Goal: Task Accomplishment & Management: Manage account settings

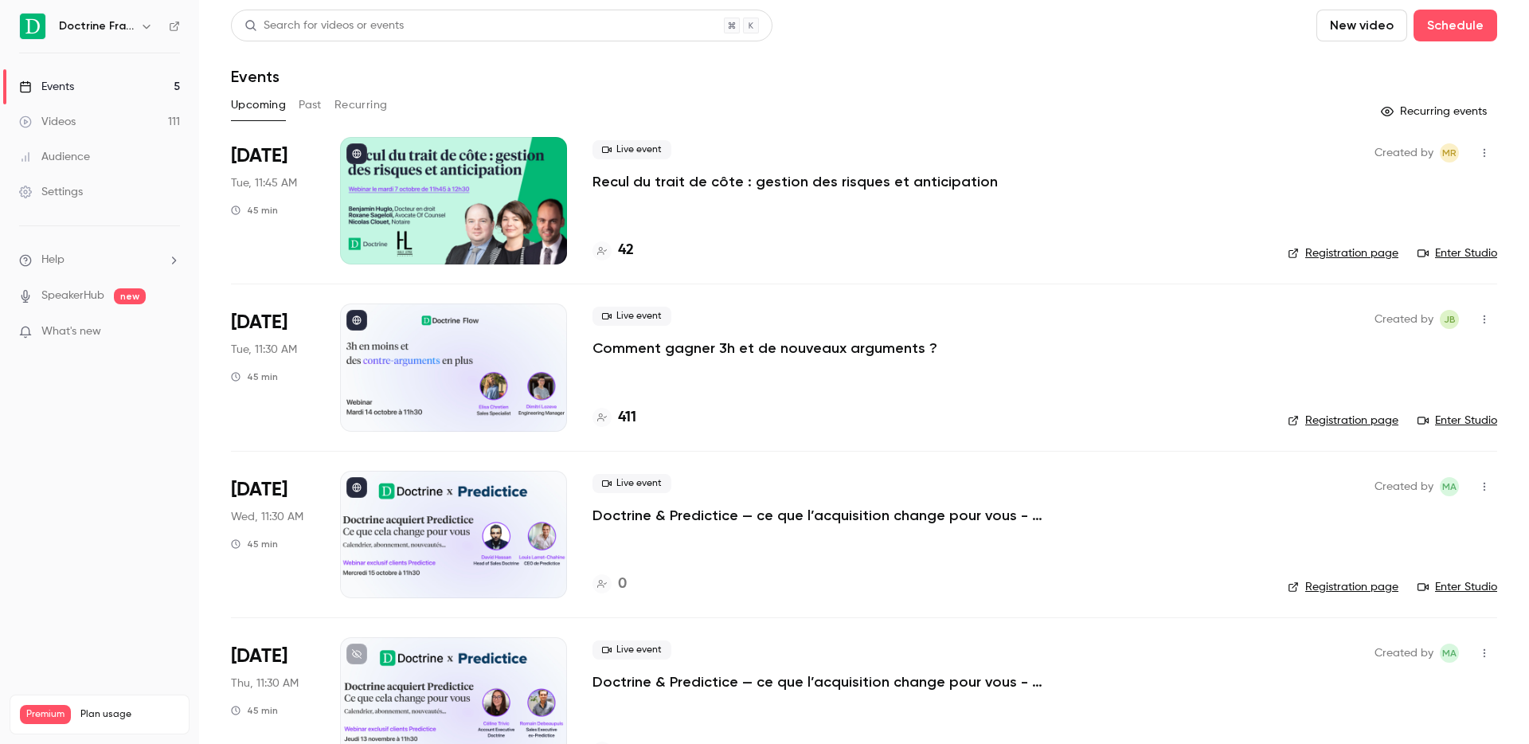
click at [150, 33] on button "button" at bounding box center [146, 26] width 19 height 19
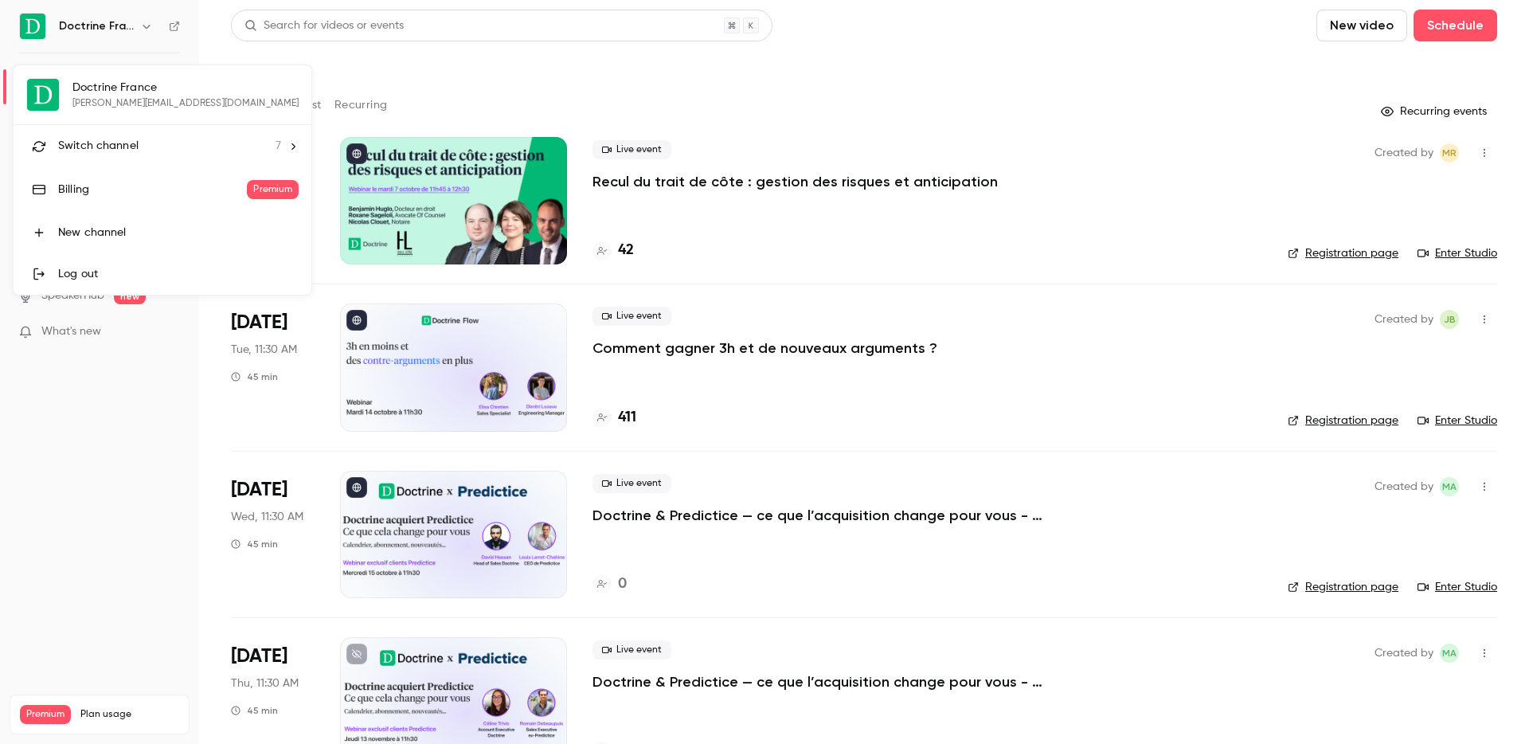
click at [100, 154] on li "Switch channel 7" at bounding box center [163, 146] width 298 height 42
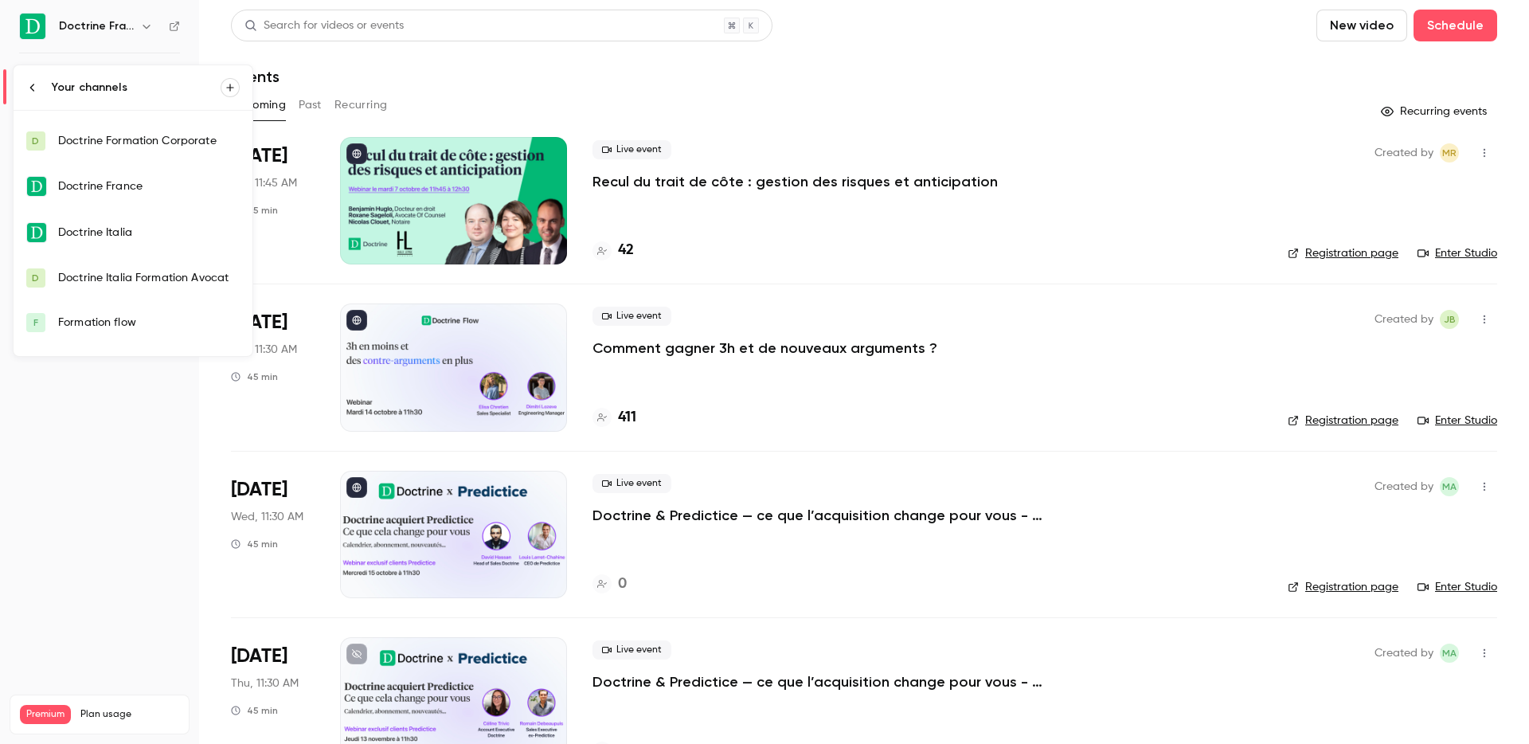
scroll to position [41, 0]
click at [114, 326] on div "Formation flow" at bounding box center [149, 319] width 182 height 16
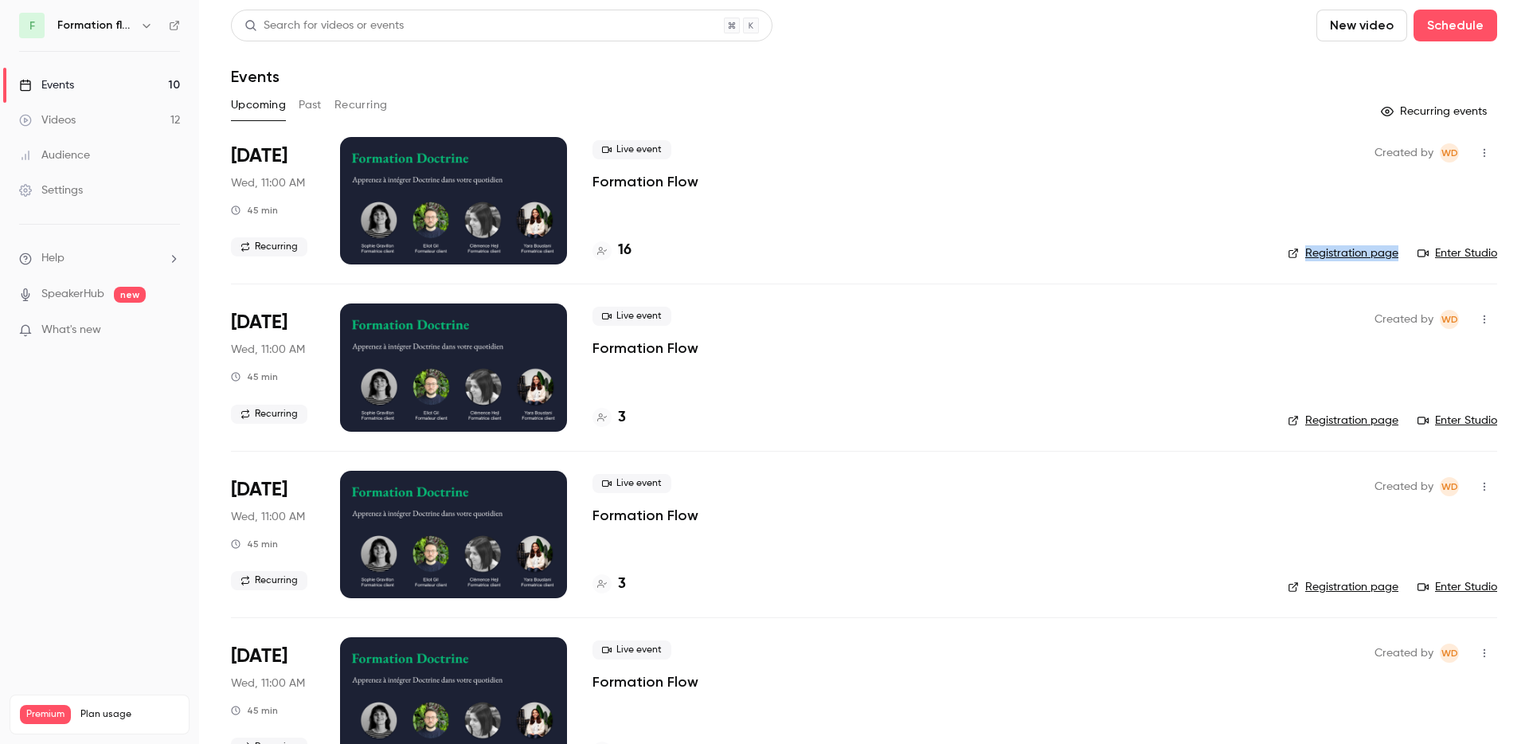
click at [410, 75] on div "Events" at bounding box center [864, 76] width 1266 height 19
click at [138, 29] on button "button" at bounding box center [146, 25] width 19 height 19
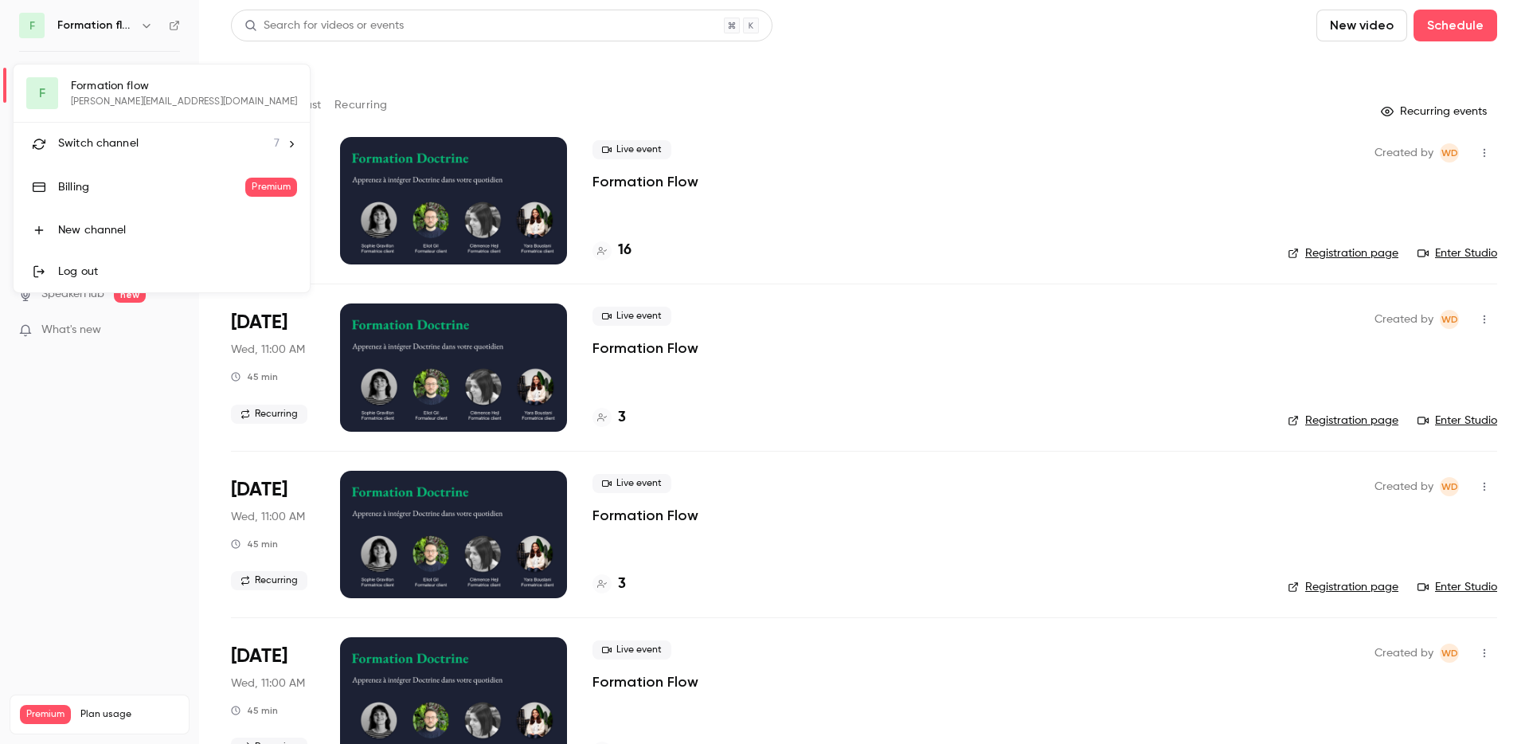
click at [154, 155] on li "Switch channel 7" at bounding box center [162, 144] width 296 height 42
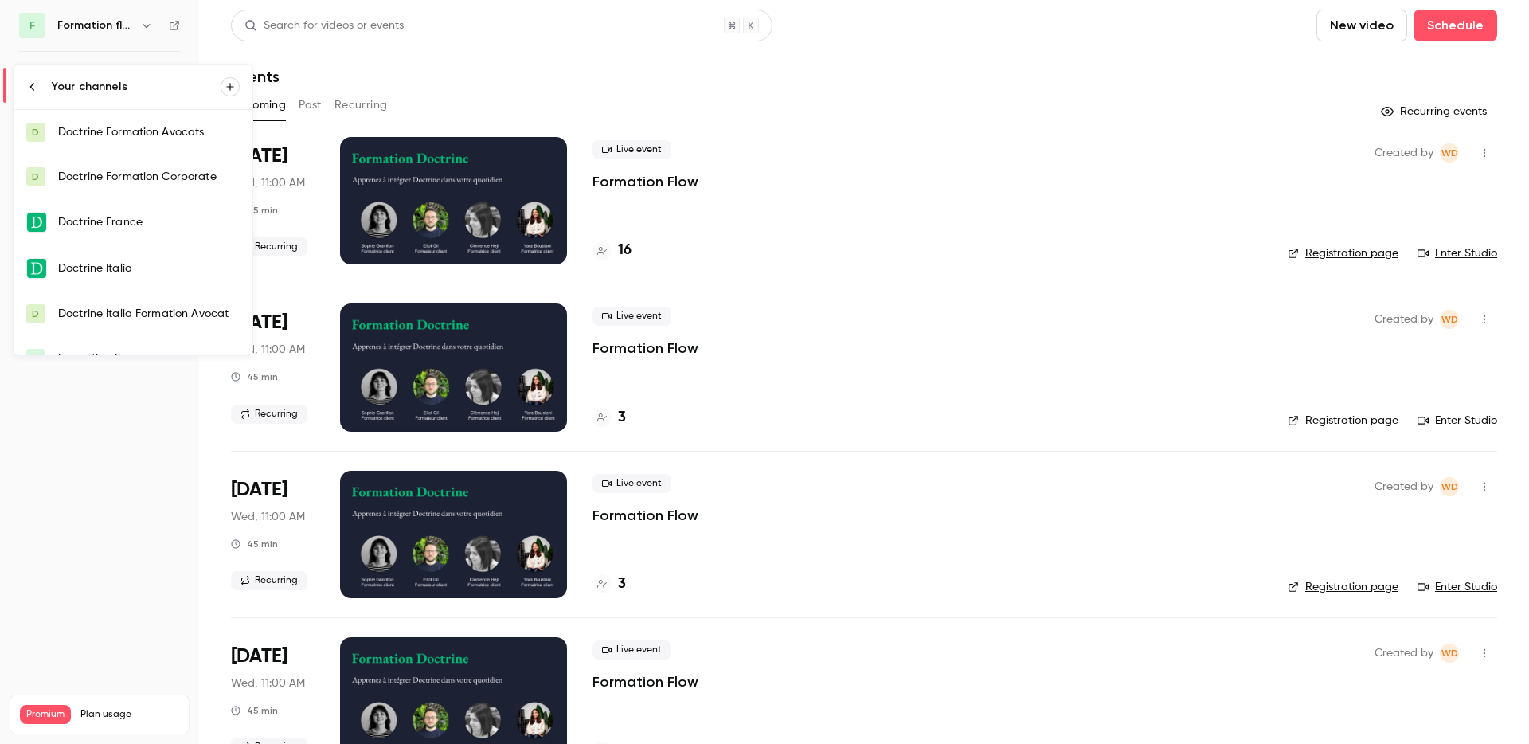
click at [157, 131] on div "Doctrine Formation Avocats" at bounding box center [149, 132] width 182 height 16
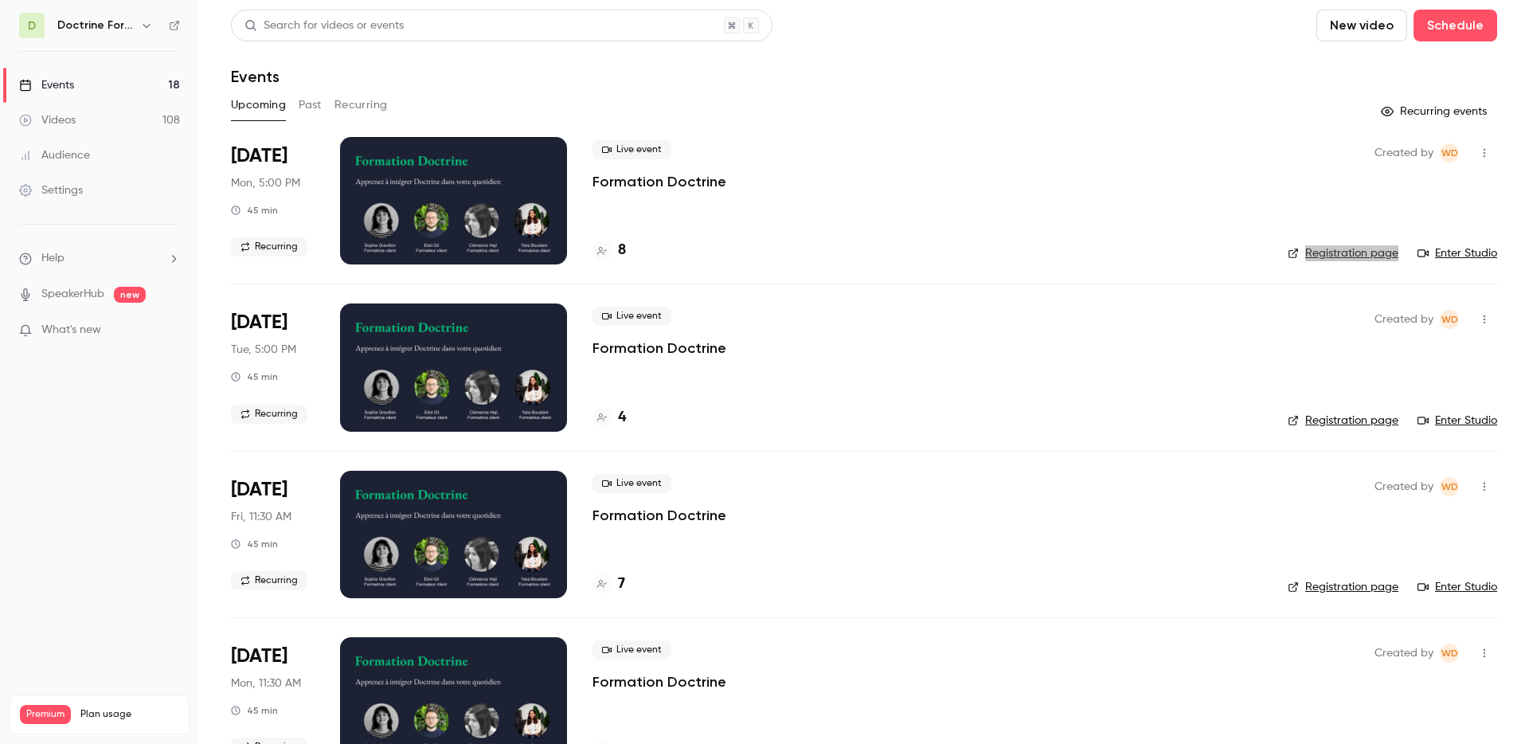
click at [984, 340] on div "Live event Formation Doctrine" at bounding box center [927, 332] width 670 height 51
click at [137, 31] on button "button" at bounding box center [146, 25] width 19 height 19
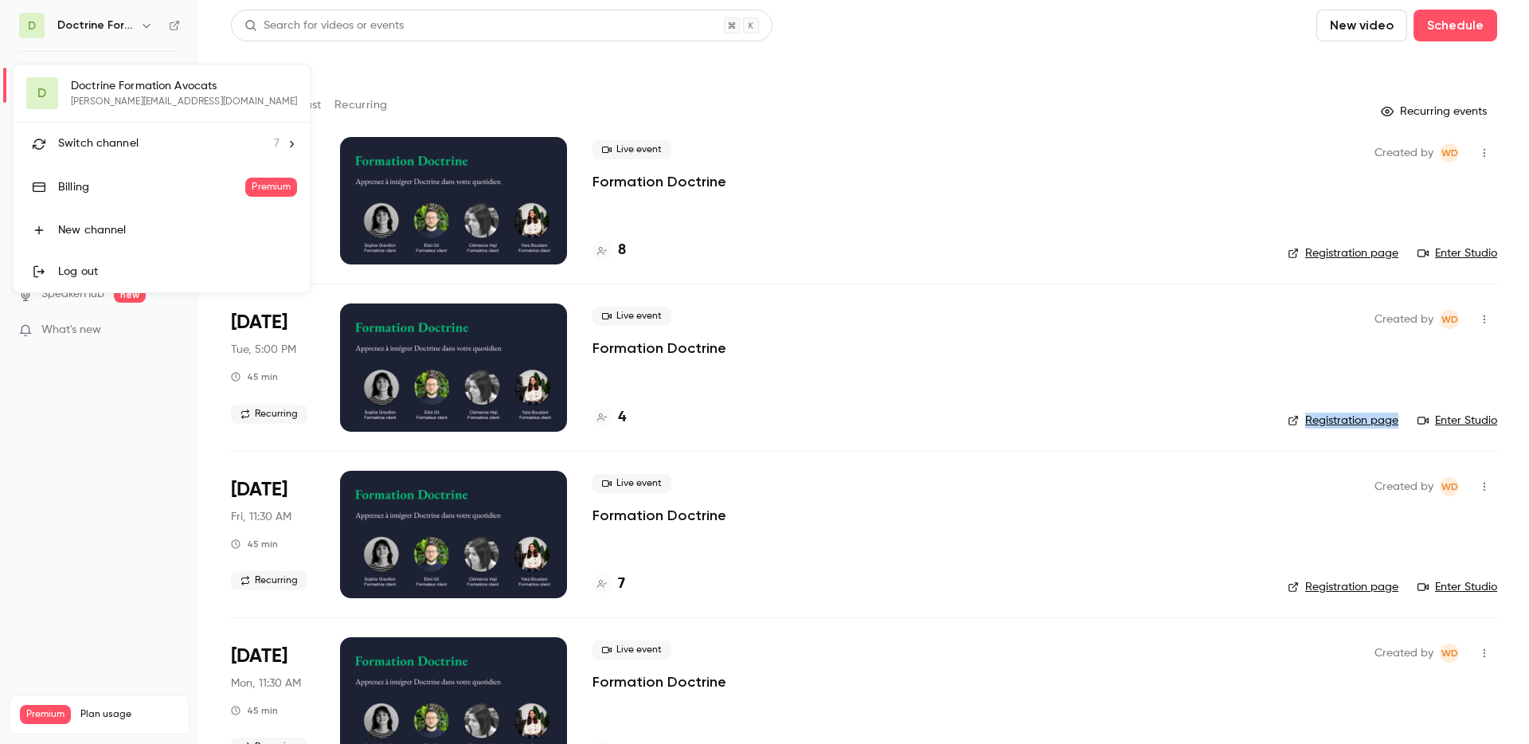
click at [131, 131] on li "Switch channel 7" at bounding box center [162, 144] width 296 height 42
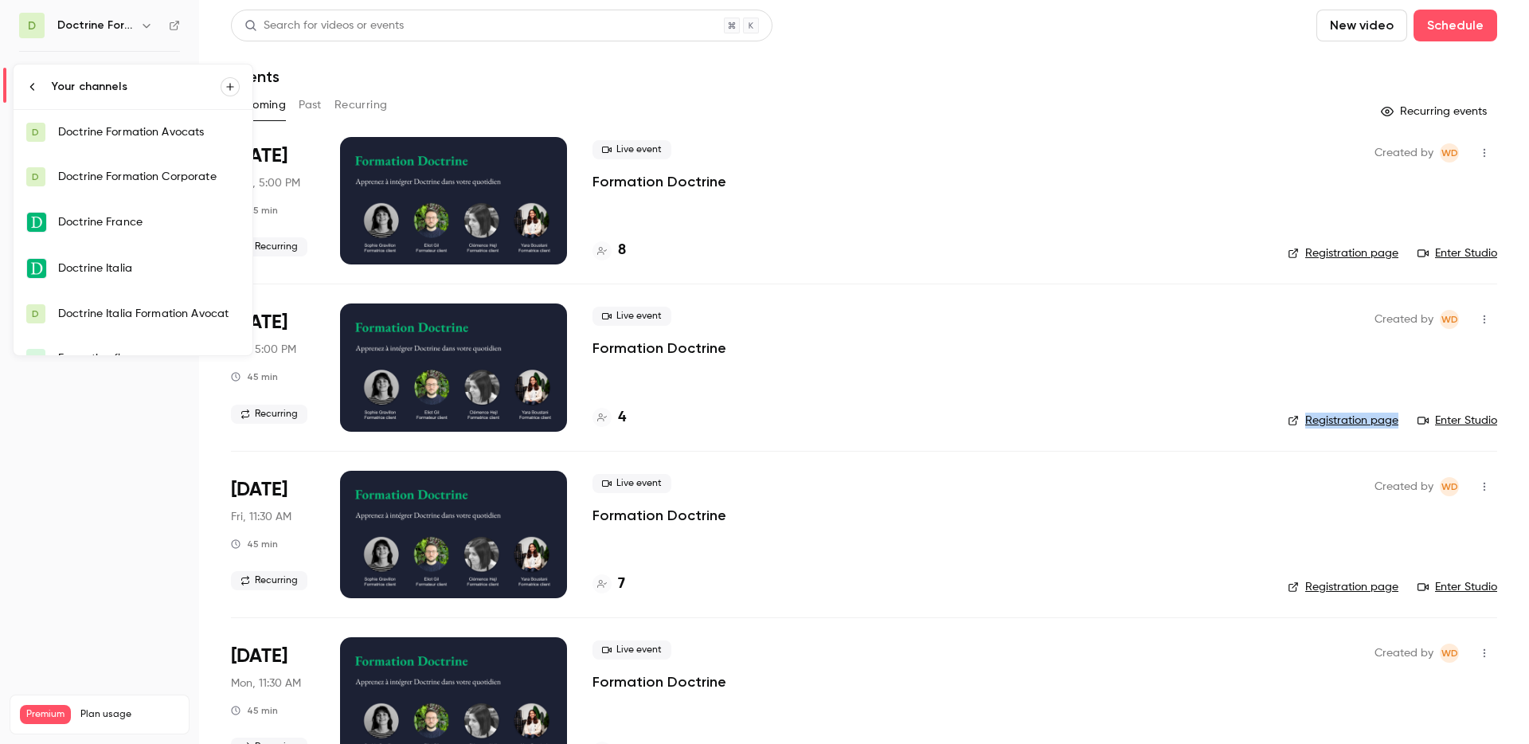
scroll to position [70, 0]
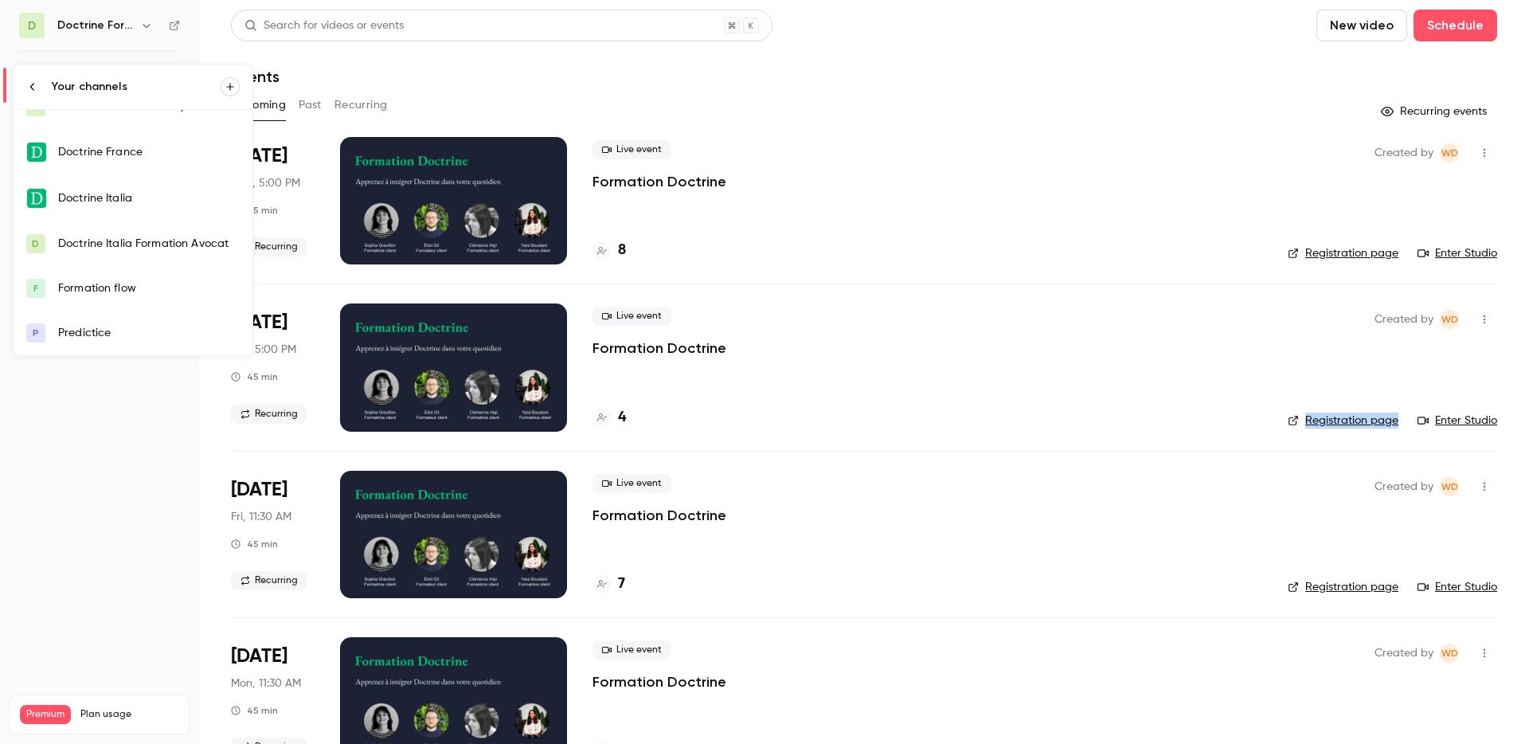
click at [115, 296] on link "F Formation flow" at bounding box center [133, 288] width 239 height 45
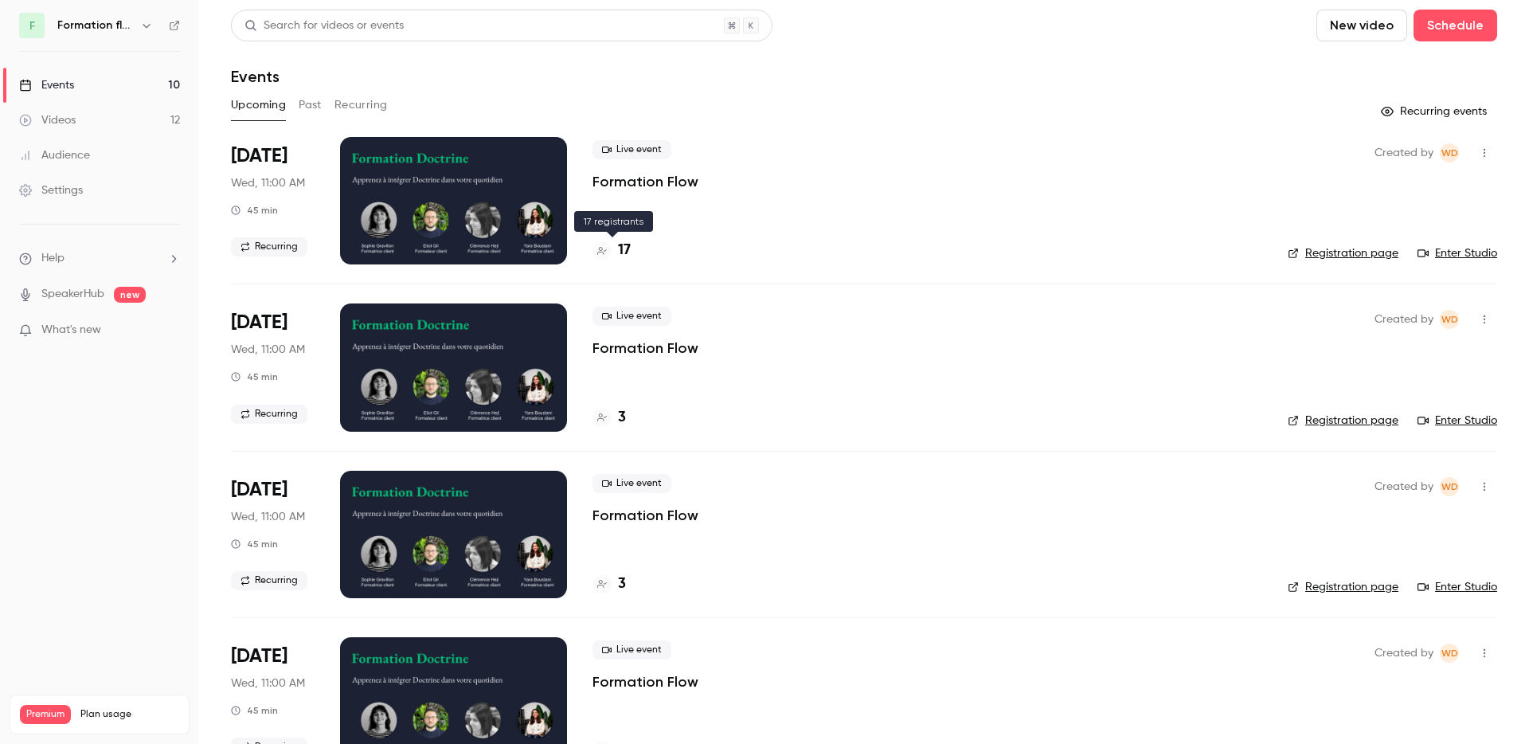
click at [627, 252] on h4 "17" at bounding box center [624, 250] width 13 height 21
click at [713, 291] on li "[DATE] Wed, 11:00 AM 45 min Recurring Live event Formation Flow 3 Created by WD…" at bounding box center [864, 366] width 1266 height 166
click at [150, 22] on icon "button" at bounding box center [146, 25] width 13 height 13
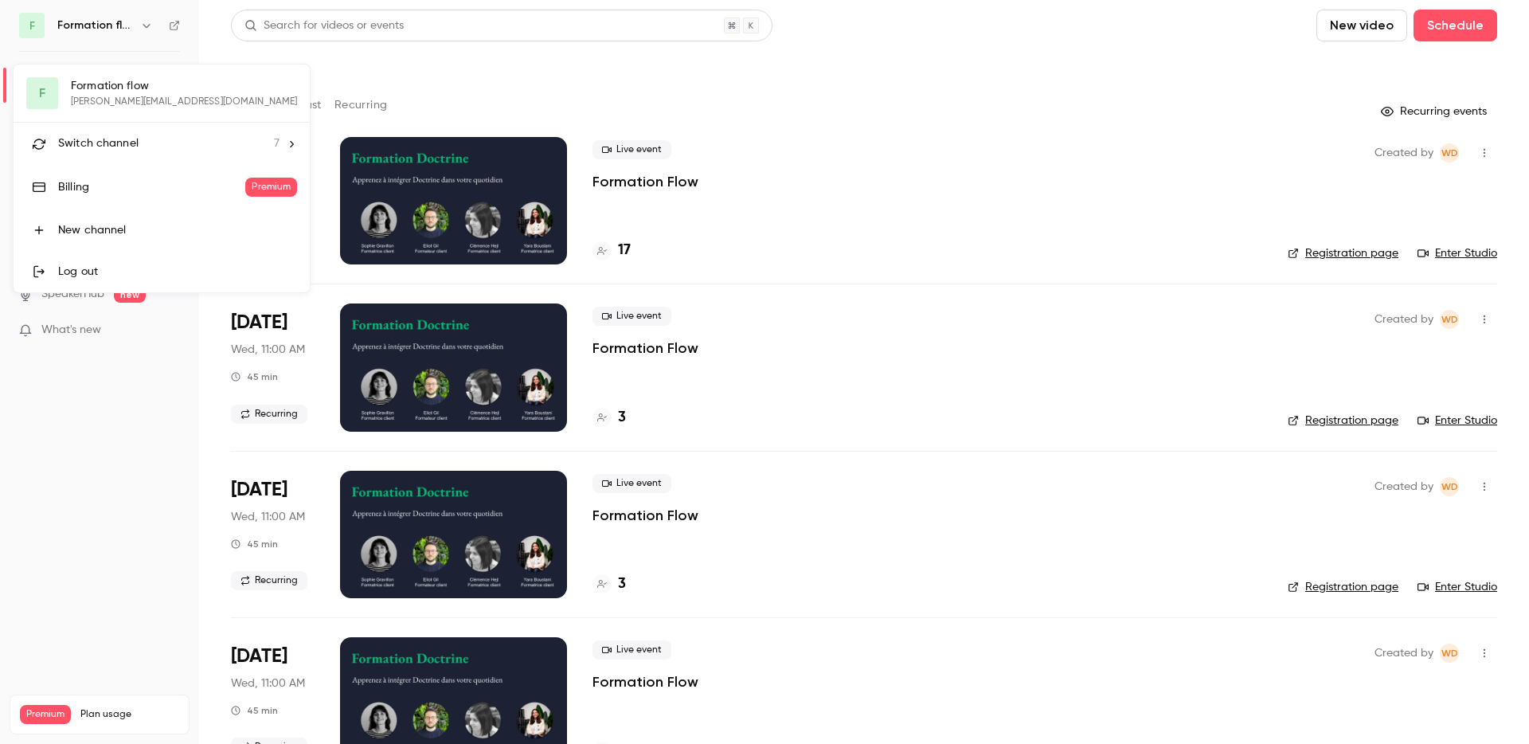
click at [98, 142] on span "Switch channel" at bounding box center [98, 143] width 80 height 17
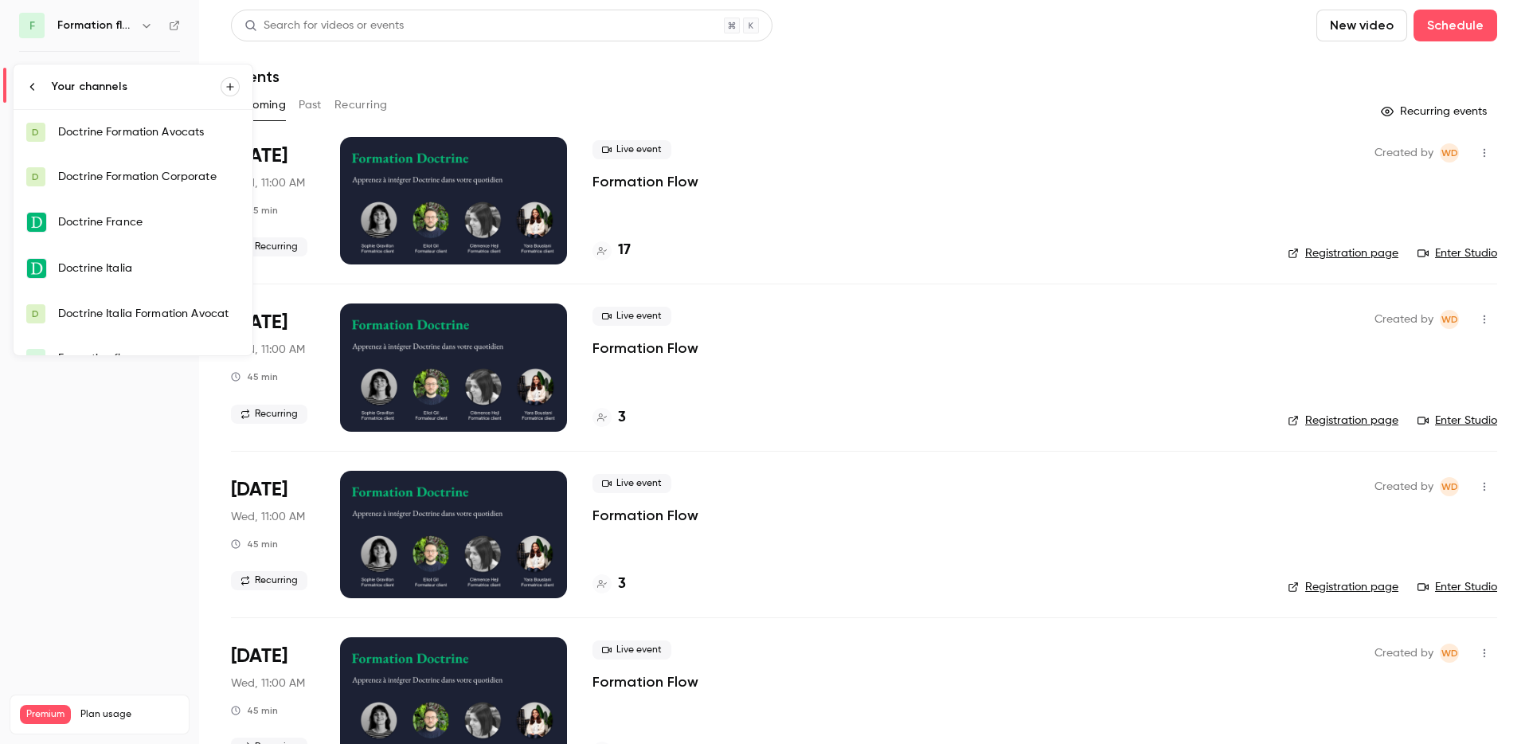
click at [153, 135] on div "Doctrine Formation Avocats" at bounding box center [149, 132] width 182 height 16
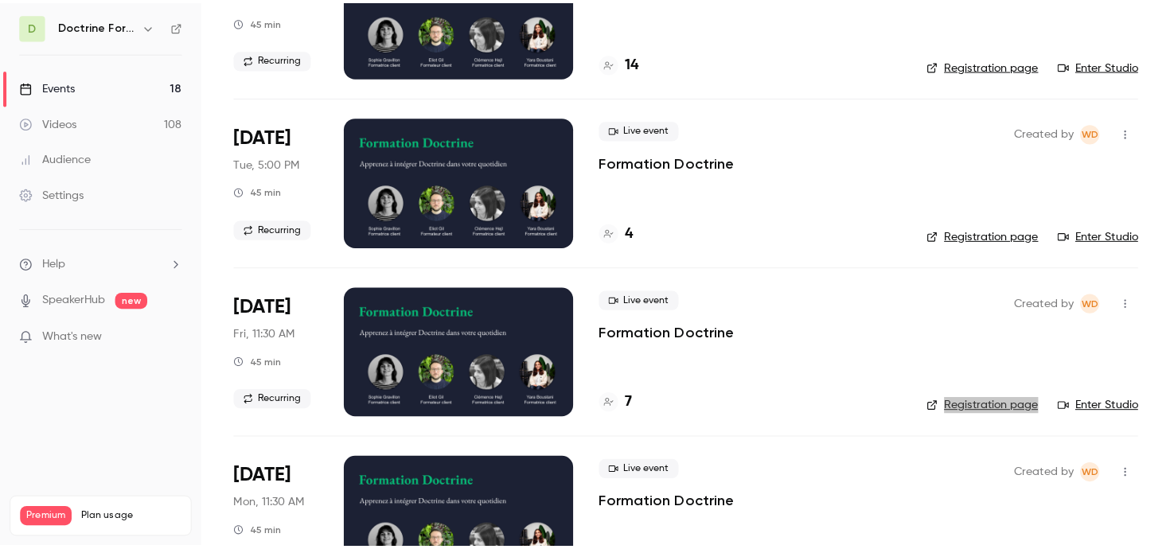
scroll to position [189, 0]
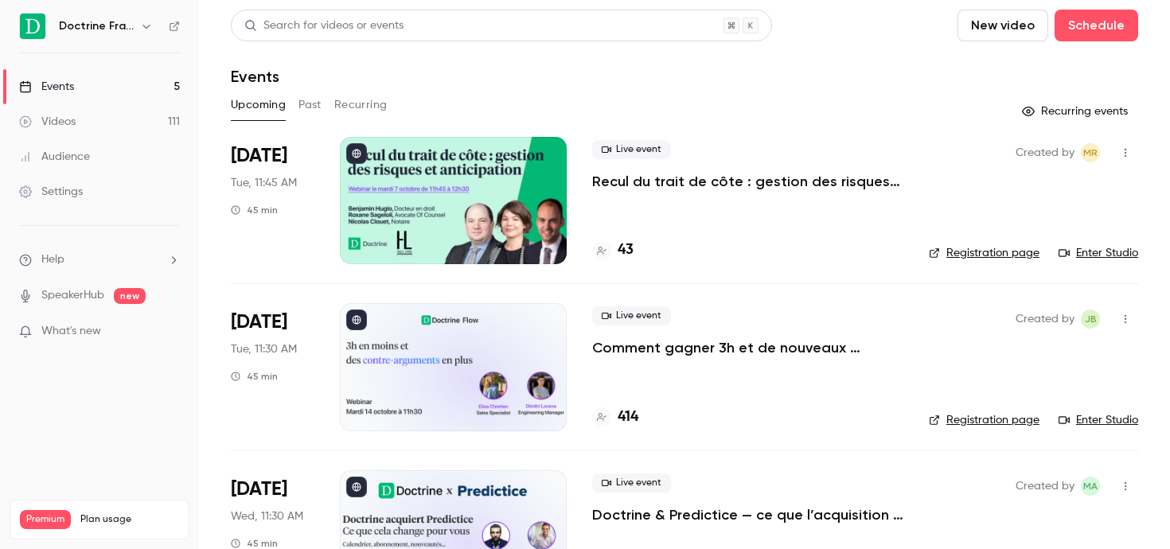
click at [123, 28] on h6 "Doctrine France" at bounding box center [96, 26] width 75 height 16
click at [137, 22] on button "button" at bounding box center [146, 26] width 19 height 19
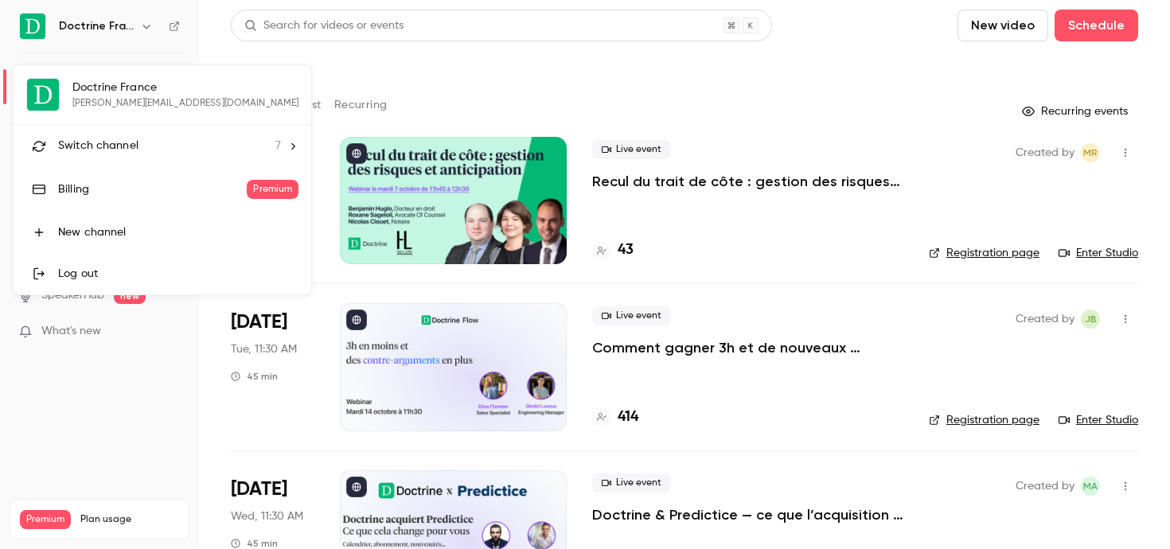
click at [154, 135] on li "Switch channel 7" at bounding box center [163, 146] width 298 height 42
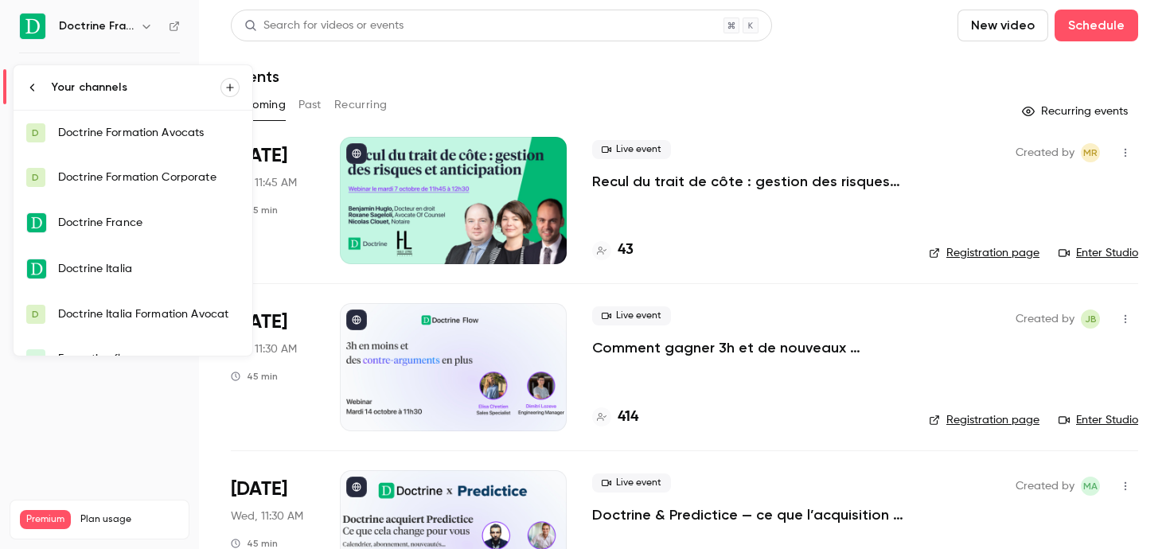
click at [188, 131] on div "Doctrine Formation Avocats" at bounding box center [149, 133] width 182 height 16
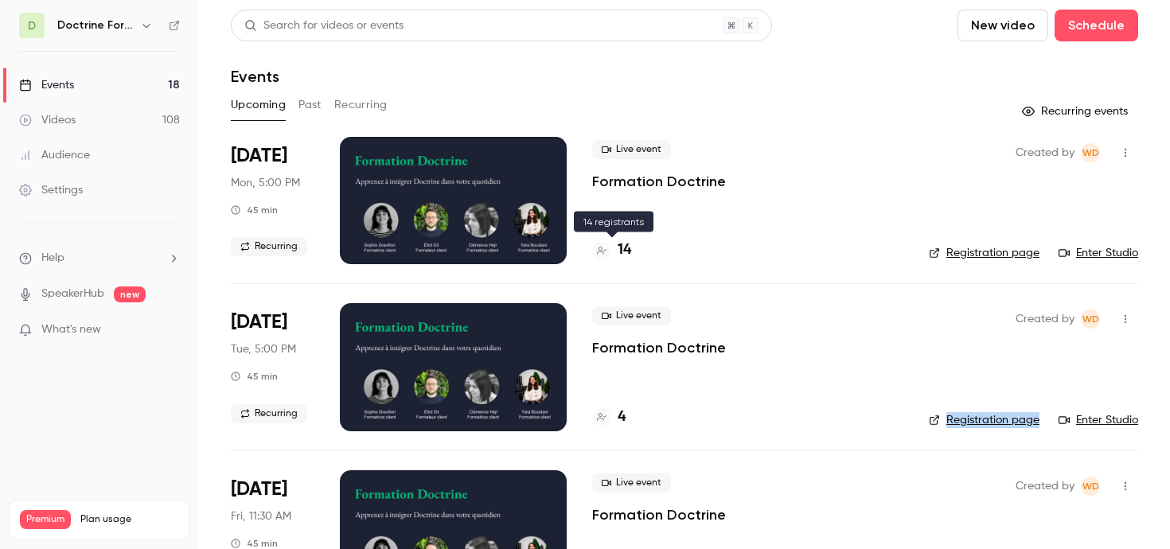
click at [616, 251] on div "14" at bounding box center [611, 250] width 39 height 21
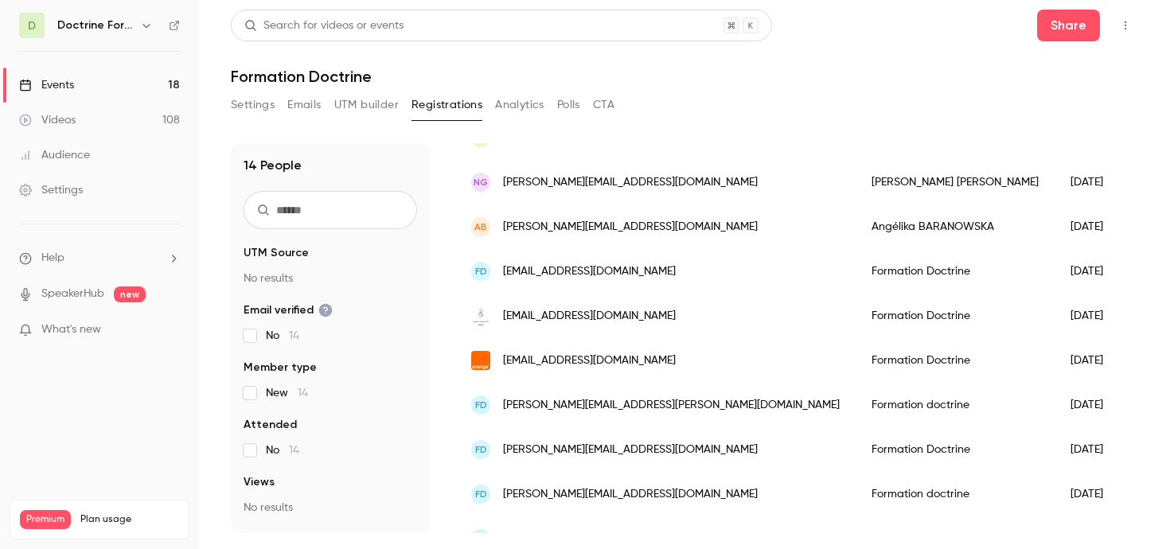
scroll to position [386, 0]
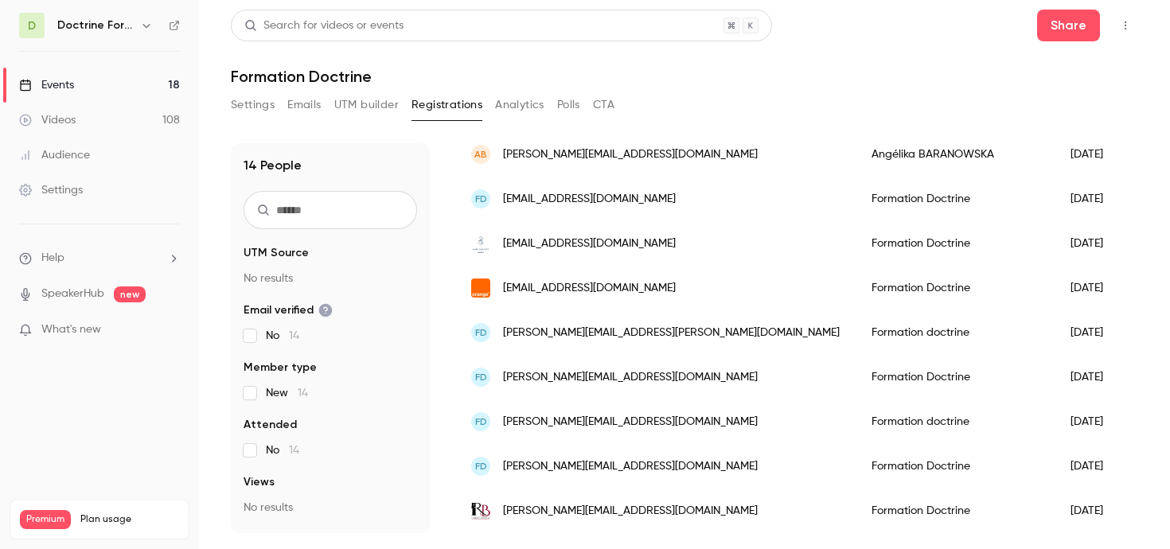
click at [1136, 445] on div "New" at bounding box center [1186, 466] width 100 height 45
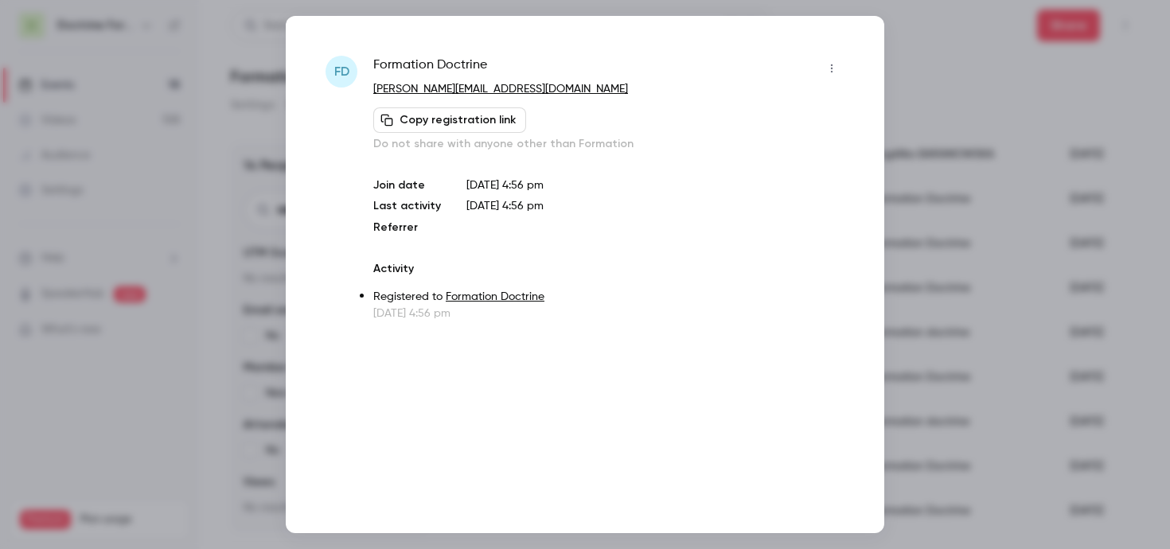
click at [830, 63] on icon "button" at bounding box center [832, 68] width 13 height 11
click at [730, 146] on div "Remove registration" at bounding box center [770, 151] width 121 height 16
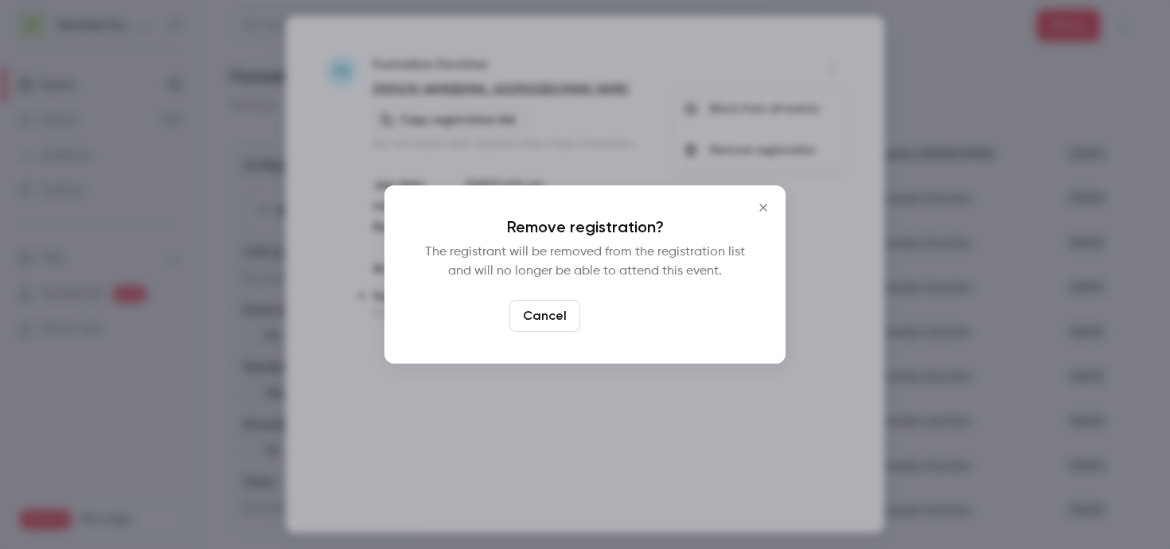
click at [628, 318] on button "Confirm" at bounding box center [624, 316] width 75 height 32
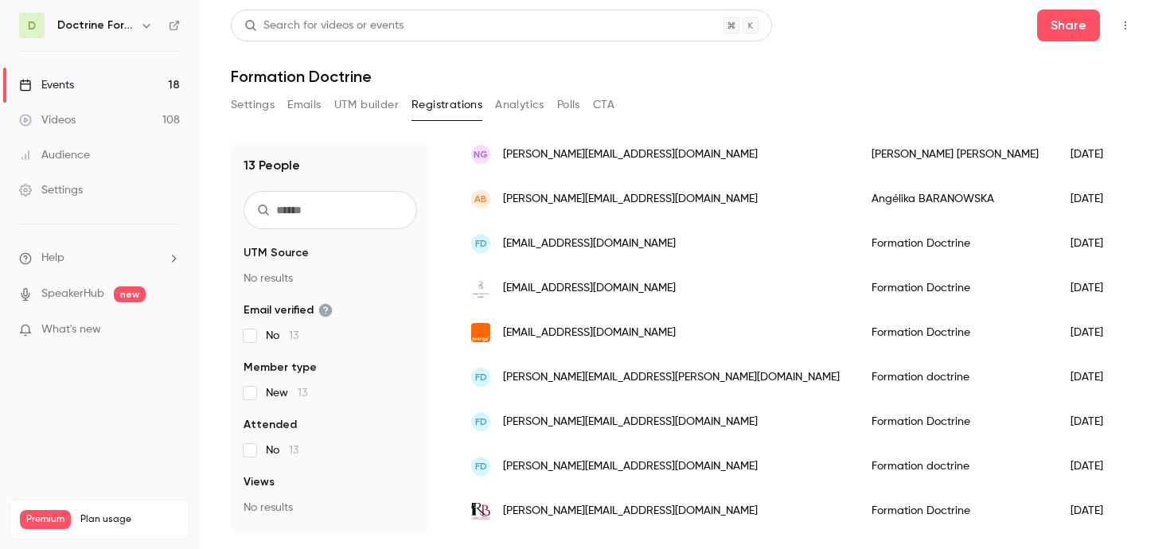
scroll to position [342, 0]
